Goal: Task Accomplishment & Management: Complete application form

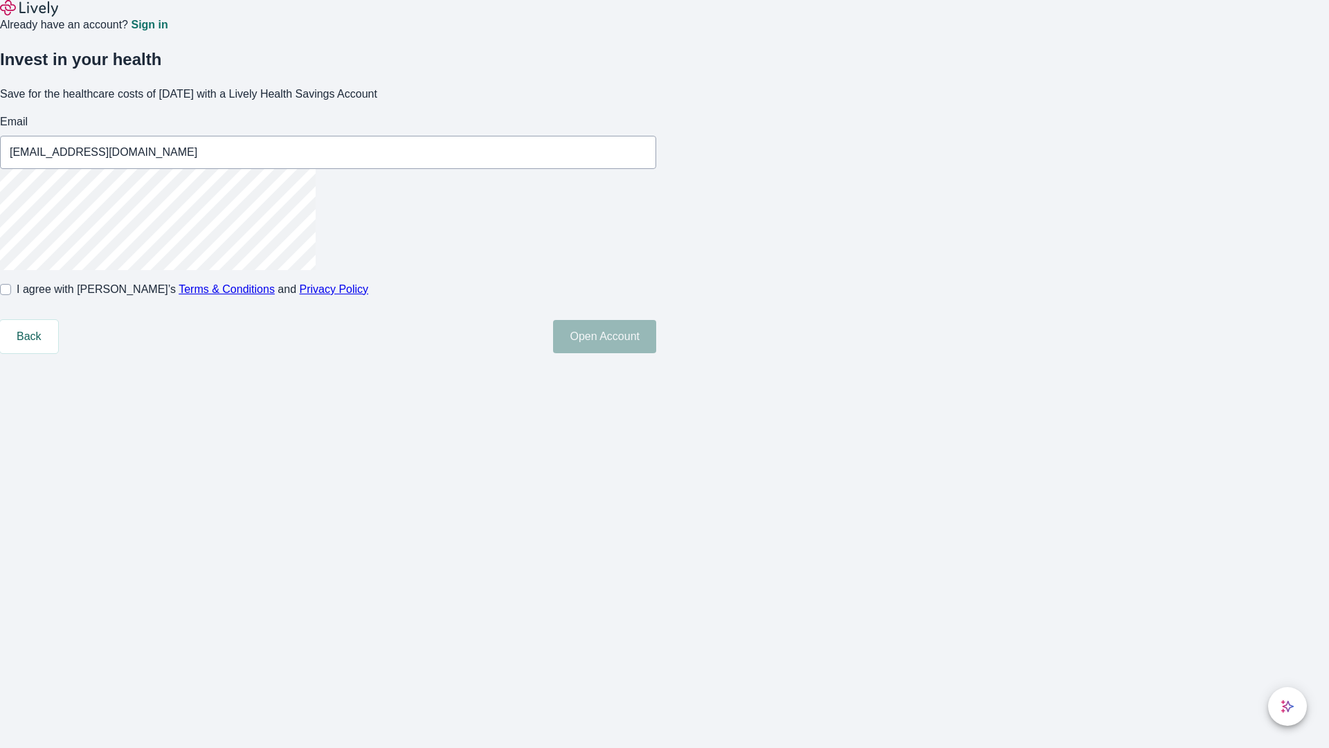
click at [11, 295] on input "I agree with Lively’s Terms & Conditions and Privacy Policy" at bounding box center [5, 289] width 11 height 11
checkbox input "true"
click at [656, 353] on button "Open Account" at bounding box center [604, 336] width 103 height 33
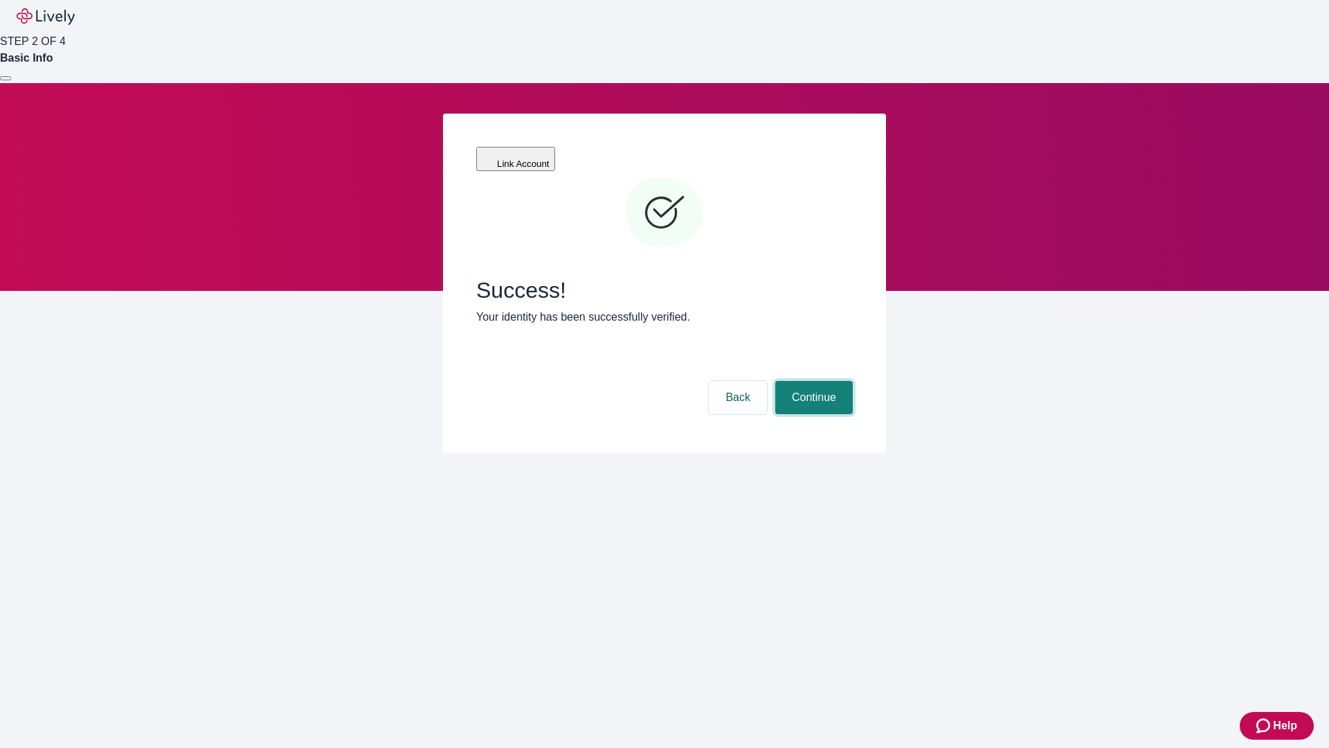
click at [812, 381] on button "Continue" at bounding box center [814, 397] width 78 height 33
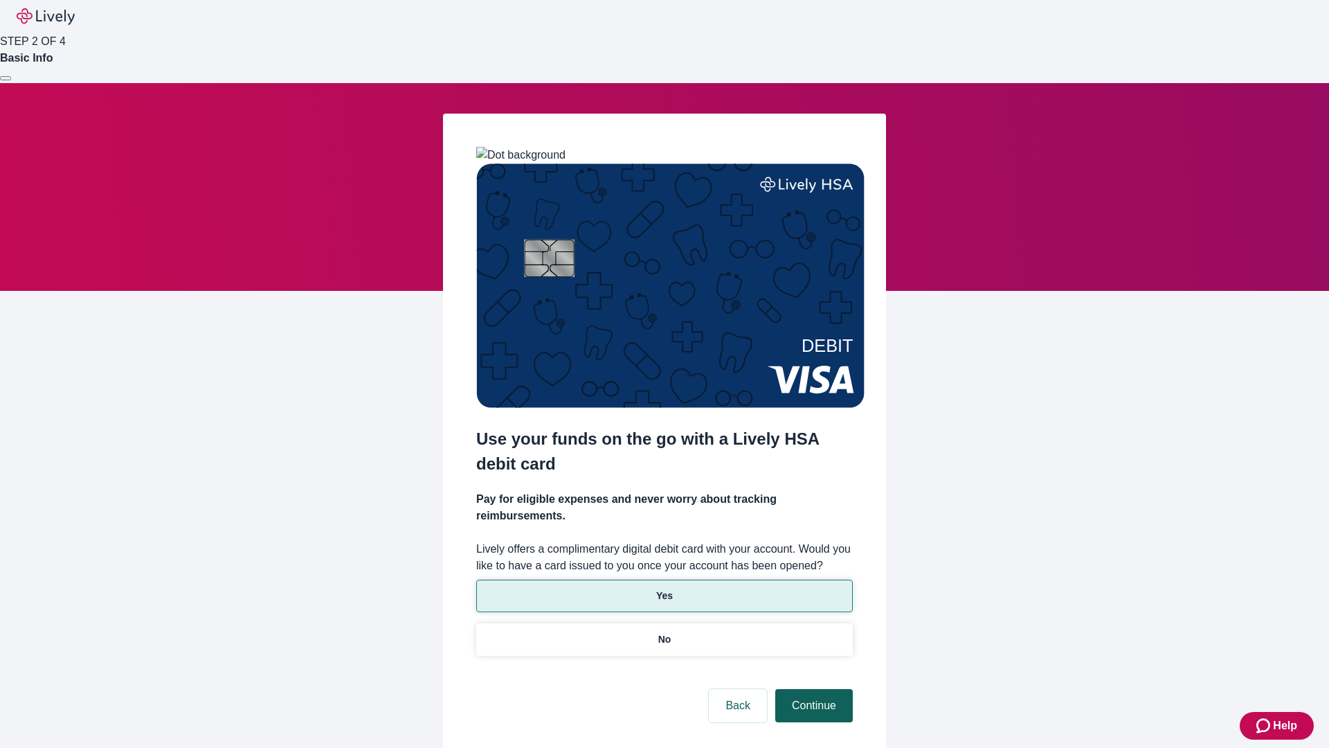
click at [664, 588] on p "Yes" at bounding box center [664, 595] width 17 height 15
click at [812, 689] on button "Continue" at bounding box center [814, 705] width 78 height 33
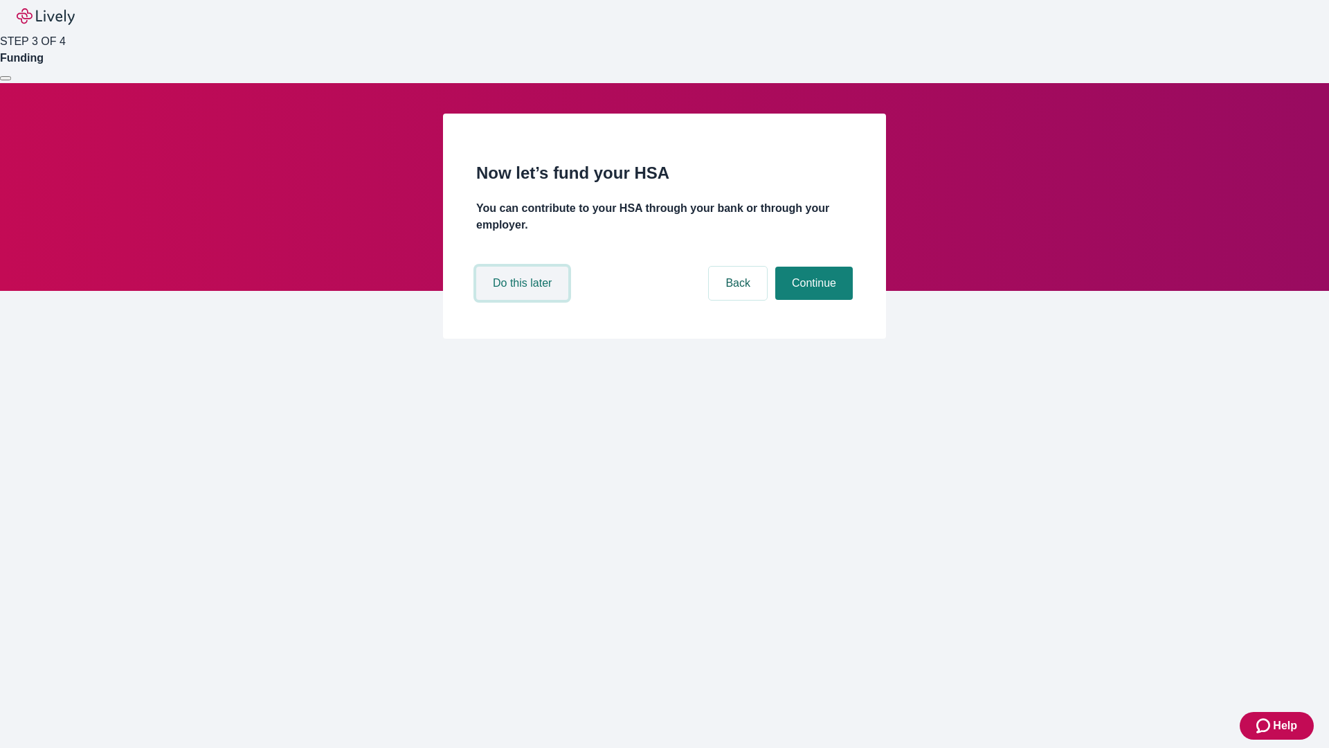
click at [524, 300] on button "Do this later" at bounding box center [522, 283] width 92 height 33
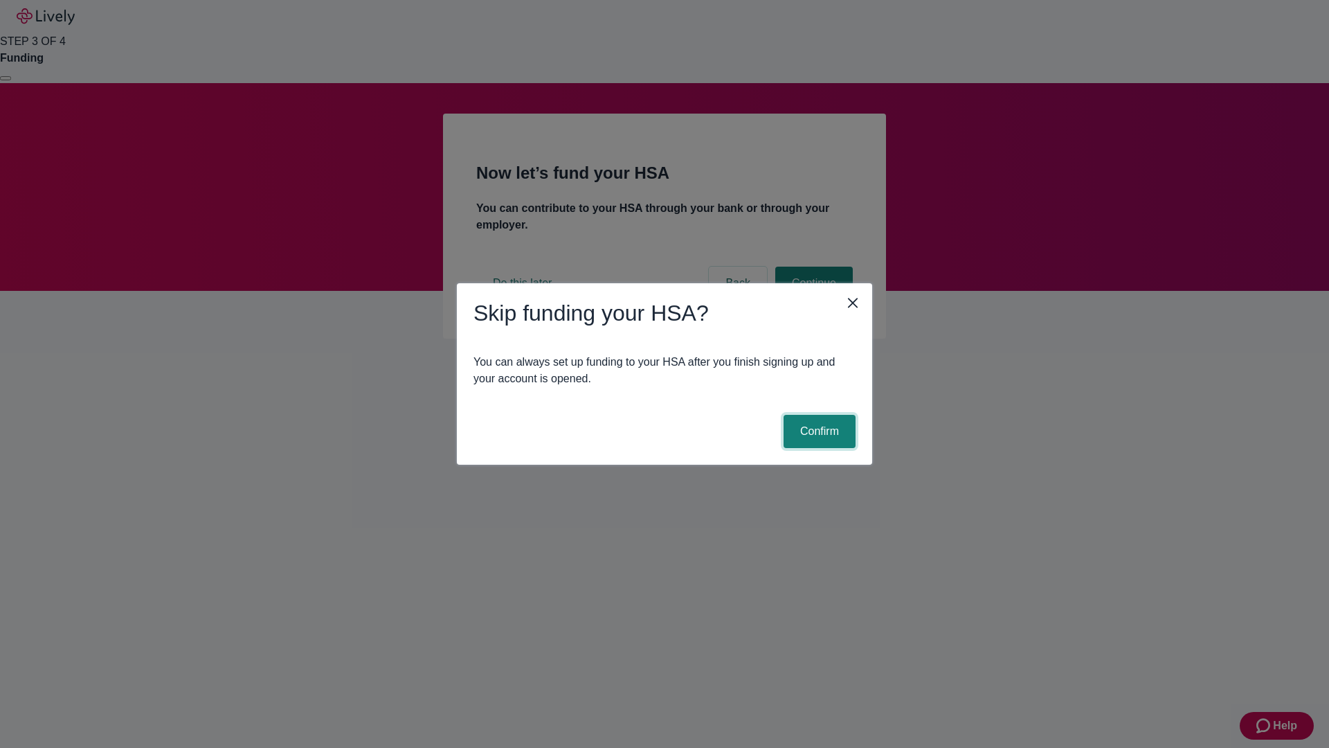
click at [818, 431] on button "Confirm" at bounding box center [820, 431] width 72 height 33
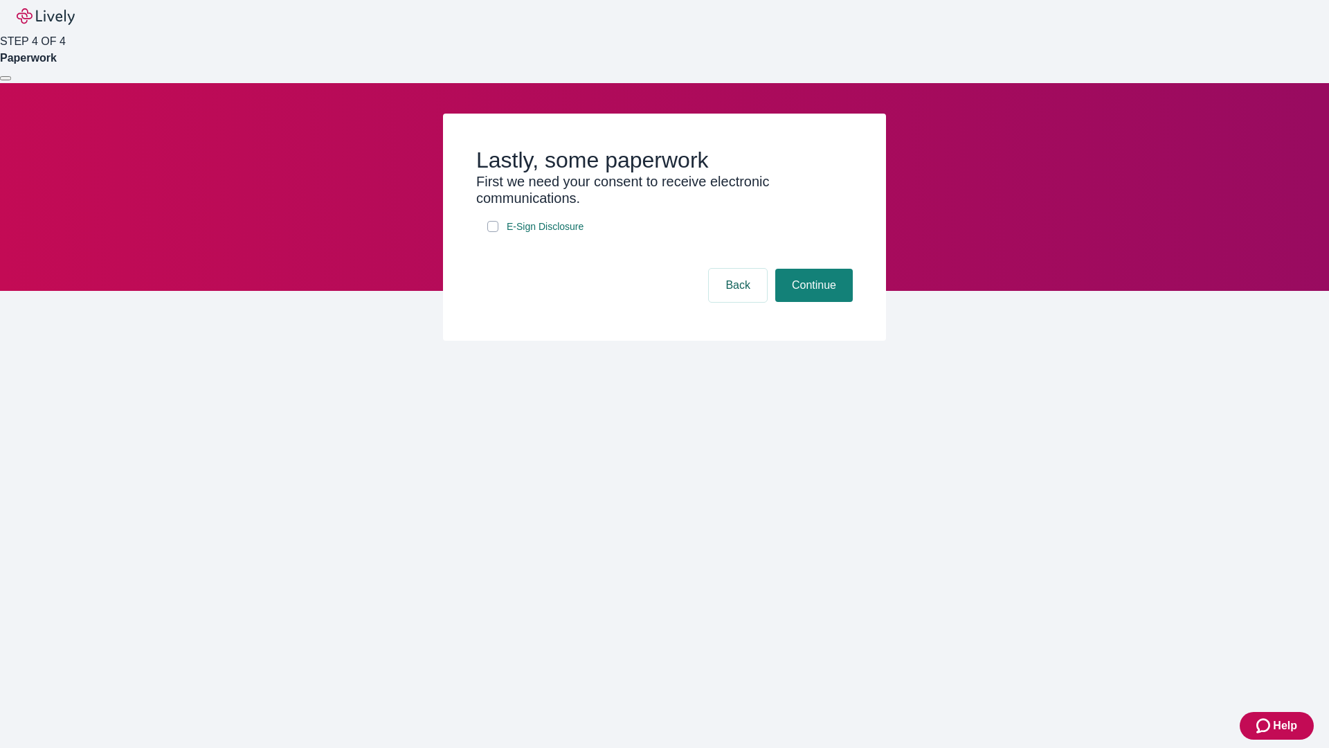
click at [493, 232] on input "E-Sign Disclosure" at bounding box center [492, 226] width 11 height 11
checkbox input "true"
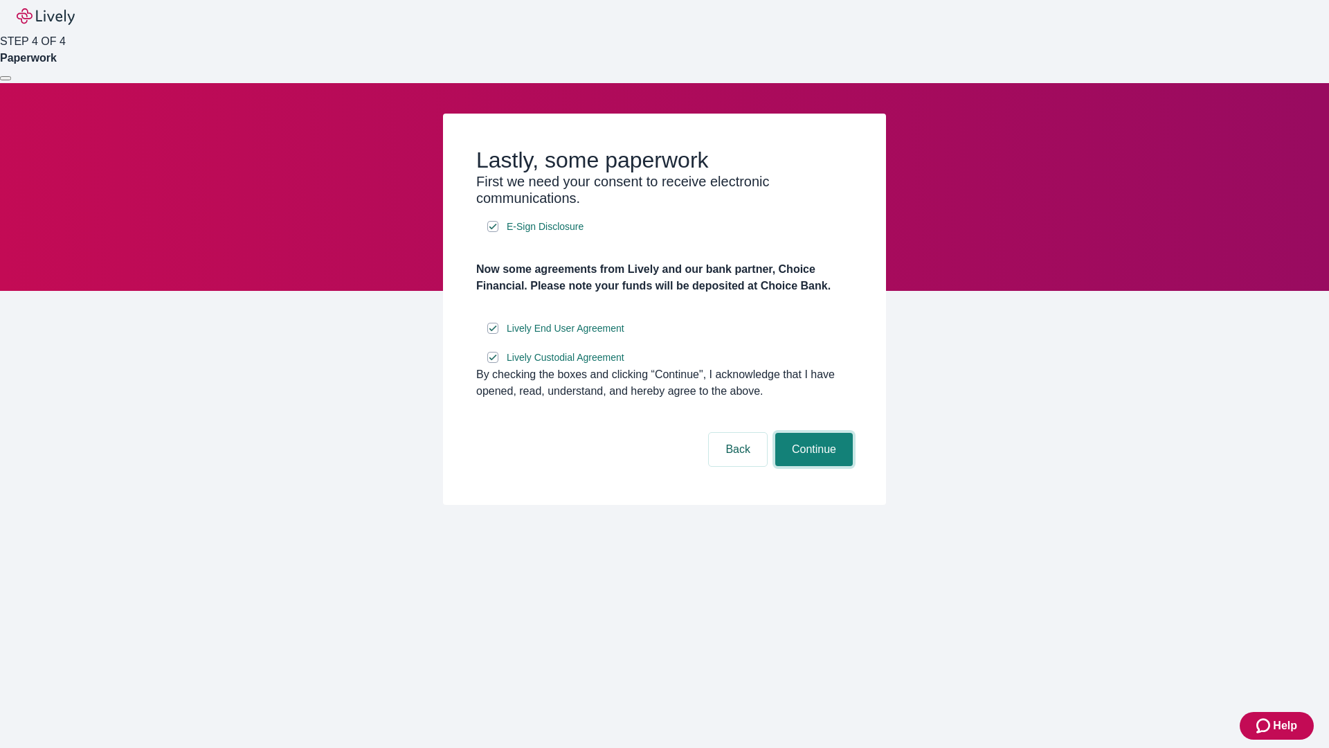
click at [812, 466] on button "Continue" at bounding box center [814, 449] width 78 height 33
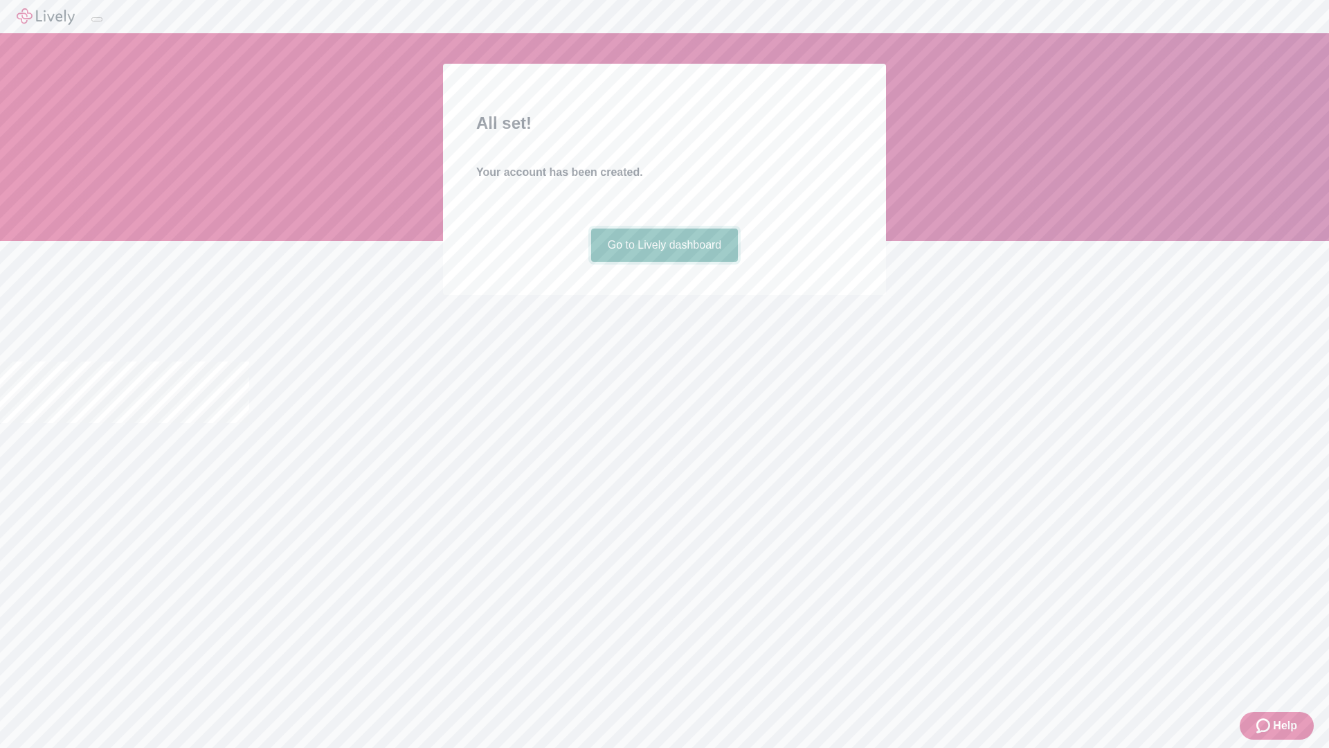
click at [664, 262] on link "Go to Lively dashboard" at bounding box center [664, 244] width 147 height 33
